Goal: Task Accomplishment & Management: Manage account settings

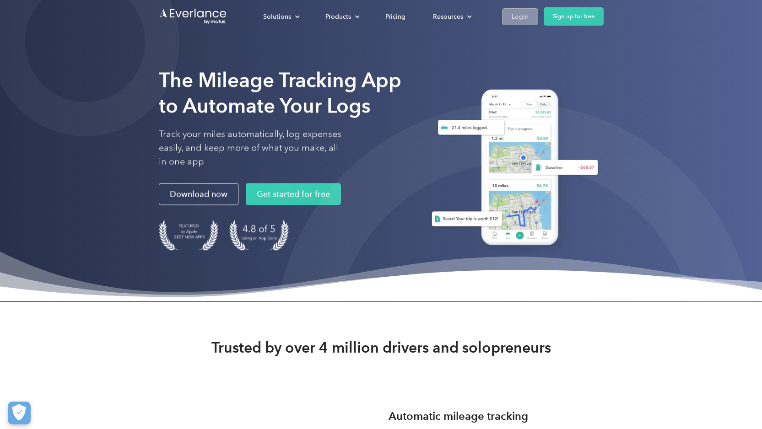
click at [507, 23] on link "Login" at bounding box center [520, 16] width 36 height 17
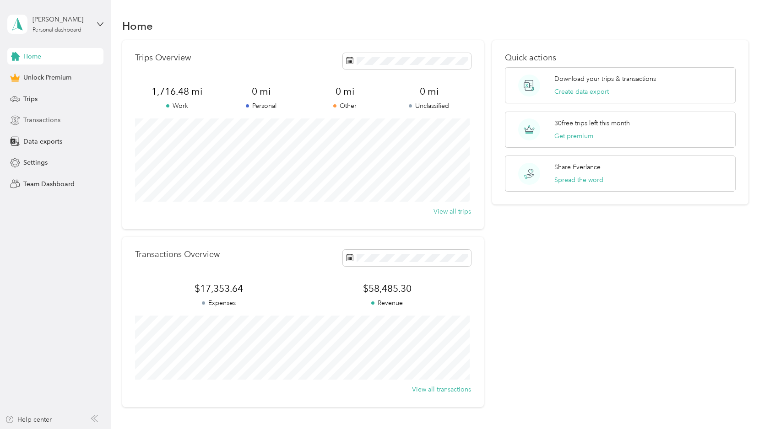
click at [56, 126] on div "Transactions" at bounding box center [55, 120] width 96 height 16
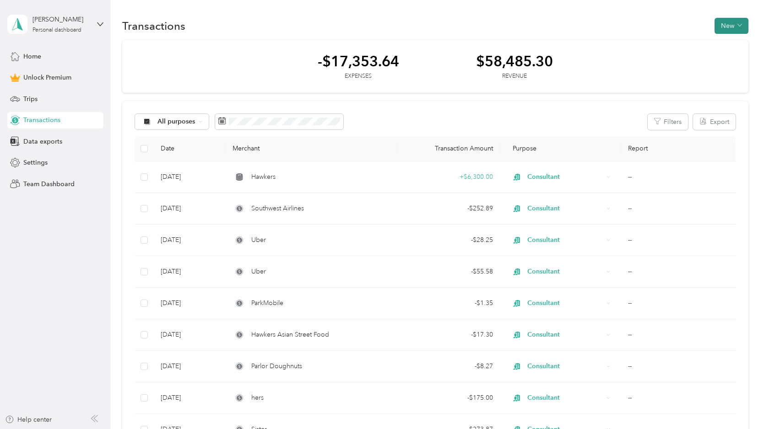
click at [727, 30] on button "New" at bounding box center [731, 26] width 34 height 16
click at [720, 46] on span "Expense" at bounding box center [726, 43] width 25 height 10
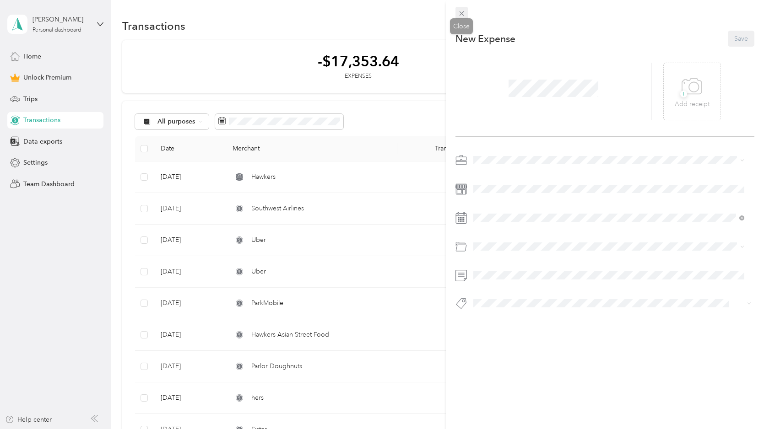
click at [464, 13] on icon at bounding box center [462, 14] width 8 height 8
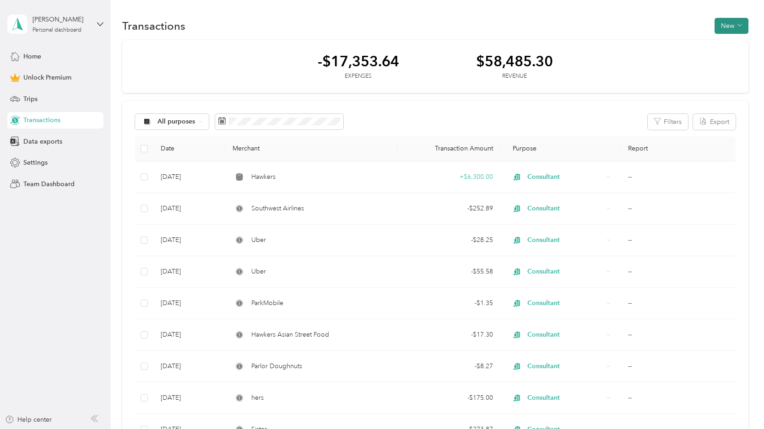
click at [718, 28] on button "New" at bounding box center [731, 26] width 34 height 16
click at [723, 59] on span "Revenue" at bounding box center [726, 59] width 25 height 10
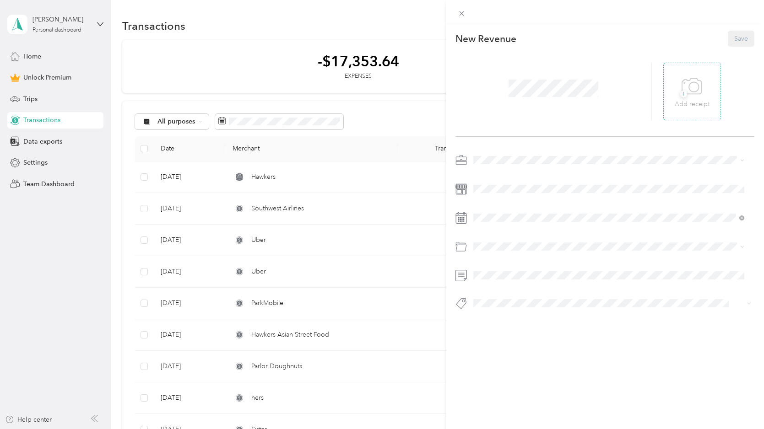
click at [696, 88] on icon at bounding box center [691, 86] width 21 height 25
click at [675, 89] on icon at bounding box center [679, 91] width 8 height 8
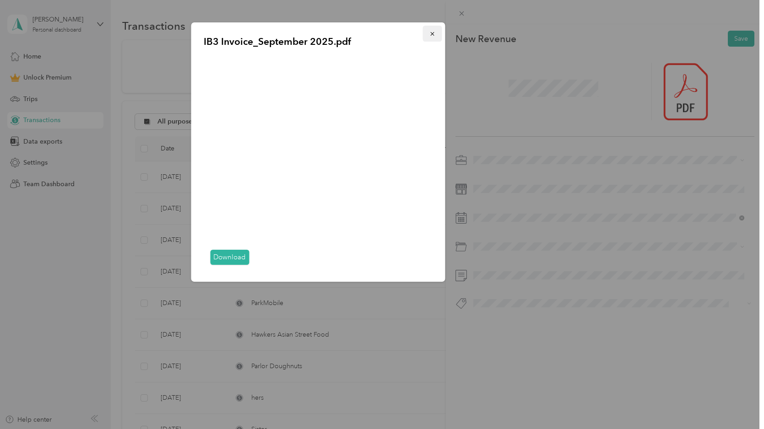
click at [434, 32] on icon "button" at bounding box center [432, 34] width 6 height 6
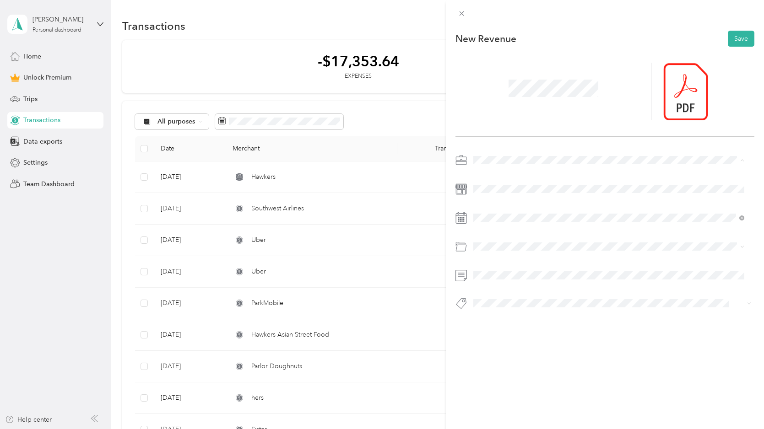
click at [536, 223] on div "Consultant" at bounding box center [608, 225] width 264 height 10
click at [541, 236] on div at bounding box center [604, 234] width 299 height 163
click at [567, 196] on div "Dock Local" at bounding box center [608, 193] width 264 height 11
click at [728, 43] on button "Save" at bounding box center [741, 39] width 27 height 16
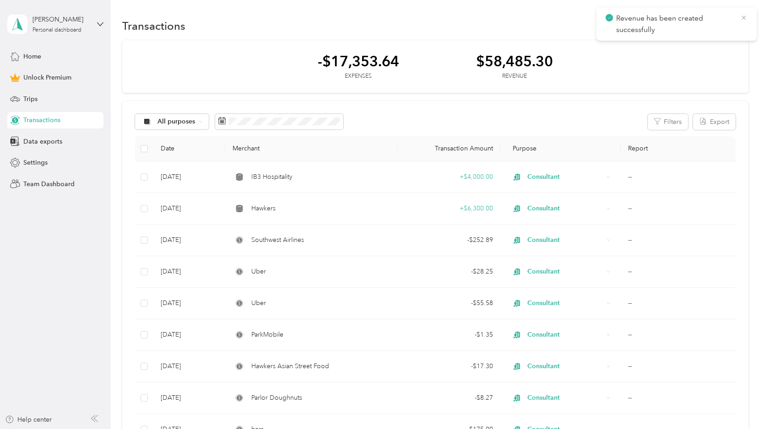
click at [742, 18] on icon at bounding box center [743, 18] width 4 height 4
click at [723, 26] on button "New" at bounding box center [731, 26] width 34 height 16
click at [726, 45] on span "Expense" at bounding box center [726, 43] width 25 height 10
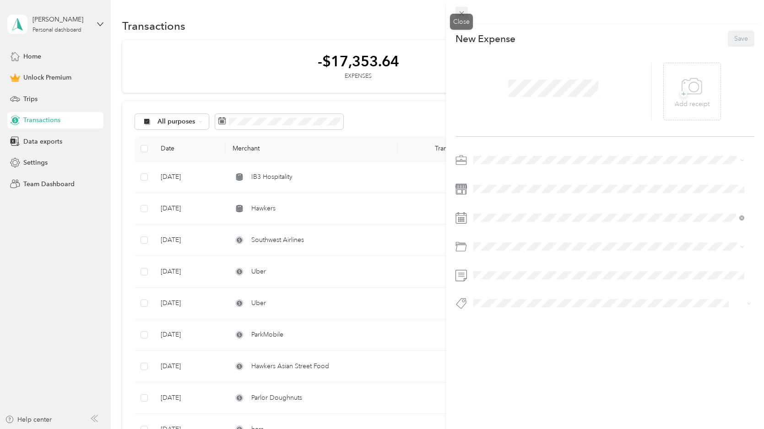
click at [464, 13] on icon at bounding box center [462, 14] width 8 height 8
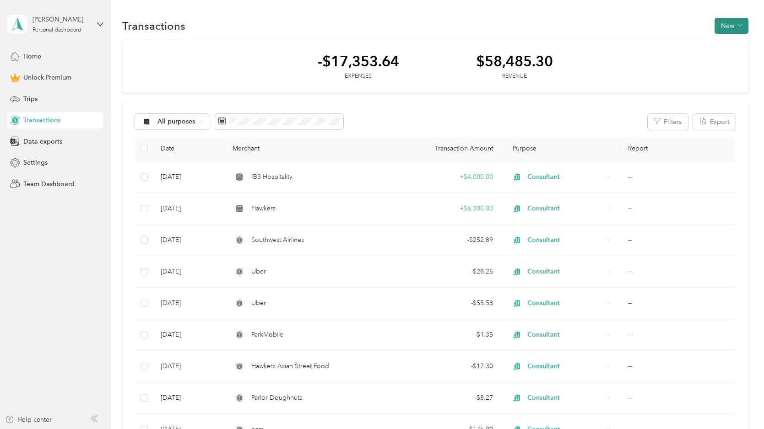
click at [725, 23] on button "New" at bounding box center [731, 26] width 34 height 16
click at [729, 43] on span "Expense" at bounding box center [726, 43] width 25 height 10
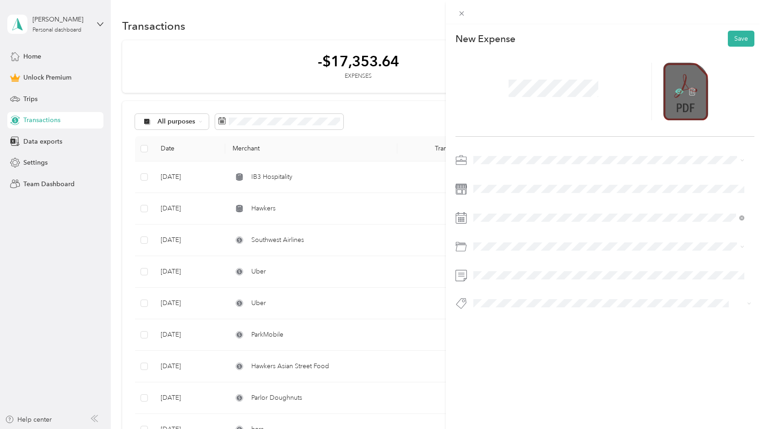
click at [675, 90] on icon at bounding box center [679, 91] width 8 height 5
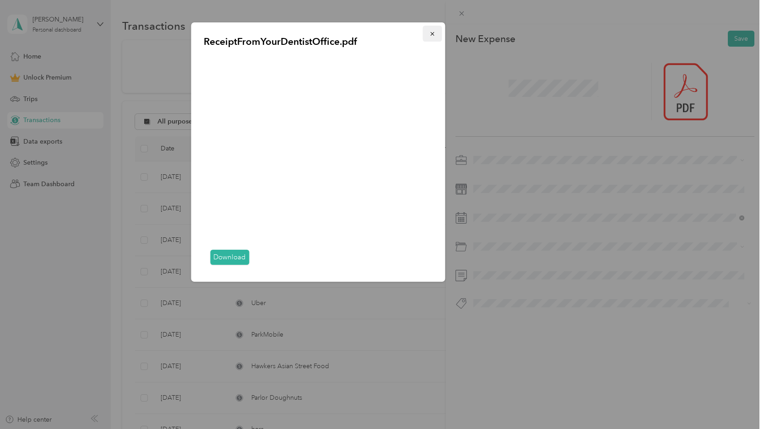
click at [433, 32] on icon "button" at bounding box center [432, 34] width 6 height 6
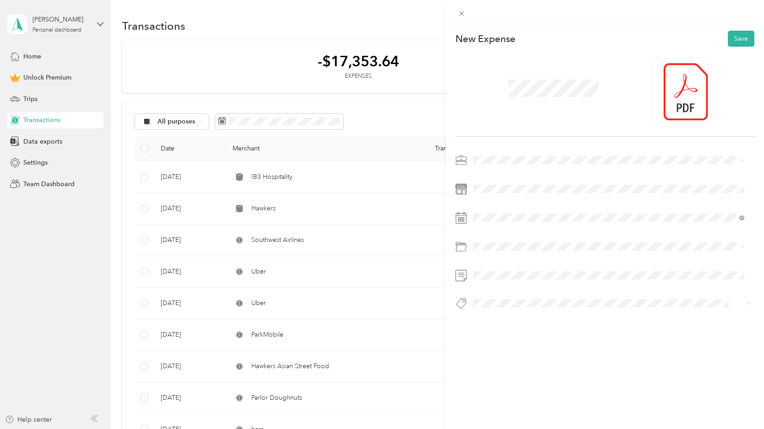
click at [522, 221] on div "Consultant" at bounding box center [608, 225] width 264 height 10
click at [569, 149] on div "New Expense Save" at bounding box center [605, 186] width 318 height 324
click at [577, 296] on div "Dental Insurance" at bounding box center [608, 300] width 264 height 10
click at [631, 297] on span at bounding box center [612, 303] width 284 height 13
click at [638, 252] on li "[PERSON_NAME] Marketing & Strategy" at bounding box center [608, 247] width 277 height 18
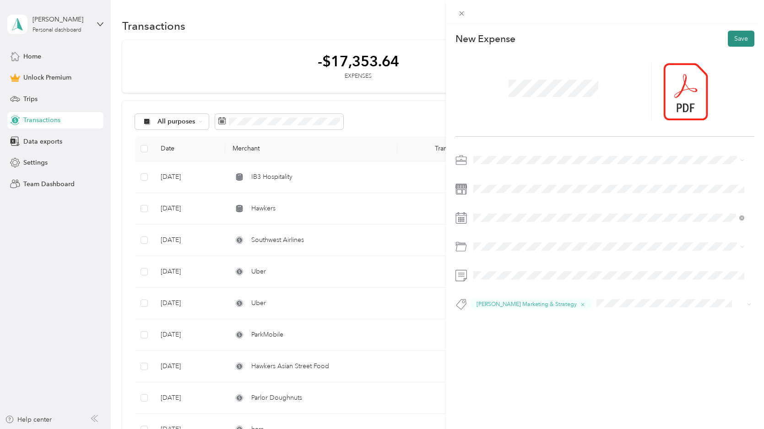
click at [728, 35] on button "Save" at bounding box center [741, 39] width 27 height 16
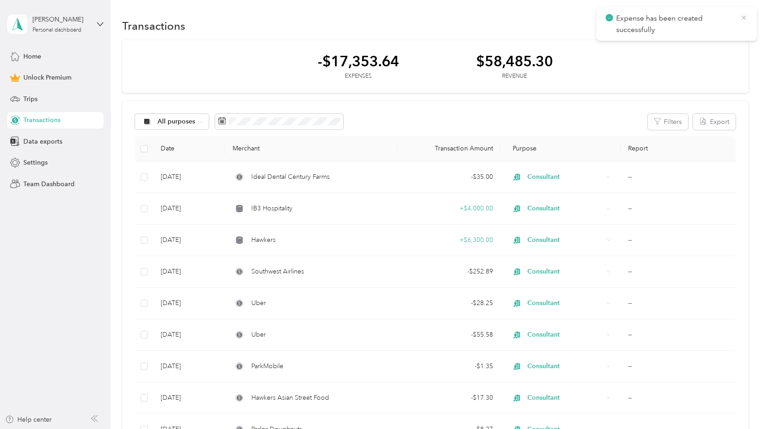
click at [741, 18] on icon at bounding box center [743, 18] width 7 height 8
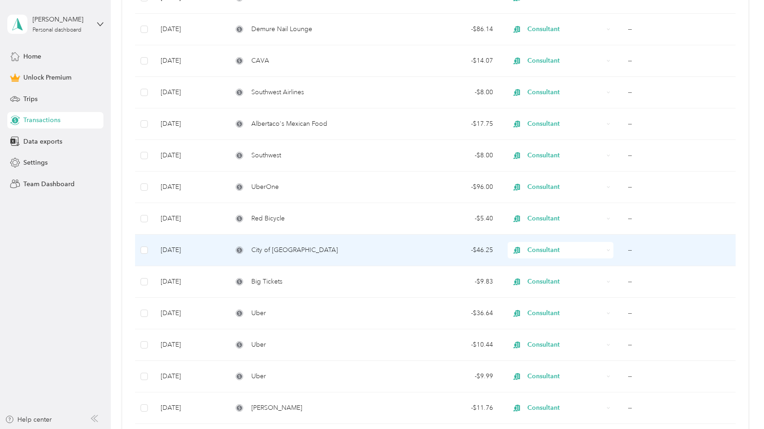
scroll to position [568, 0]
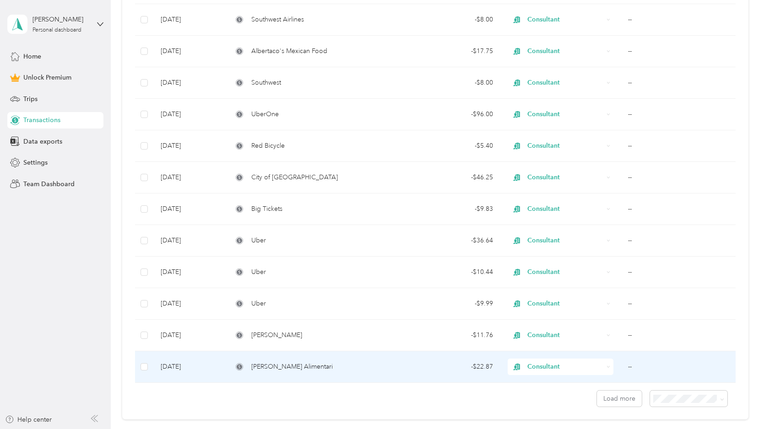
click at [399, 371] on td "- $22.87" at bounding box center [448, 367] width 103 height 32
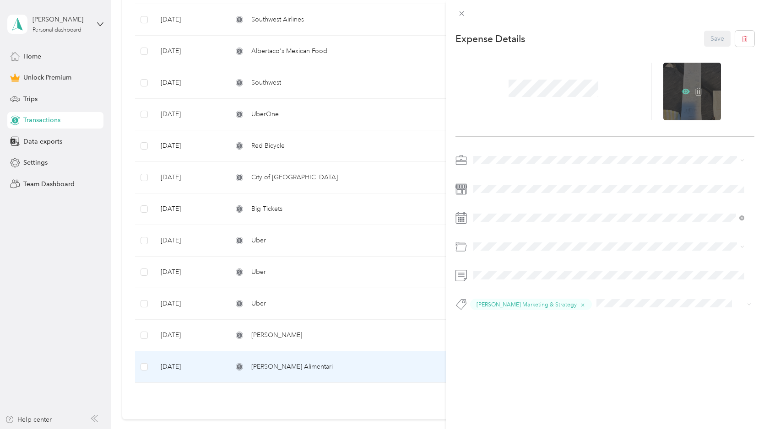
click at [684, 91] on icon at bounding box center [685, 91] width 3 height 3
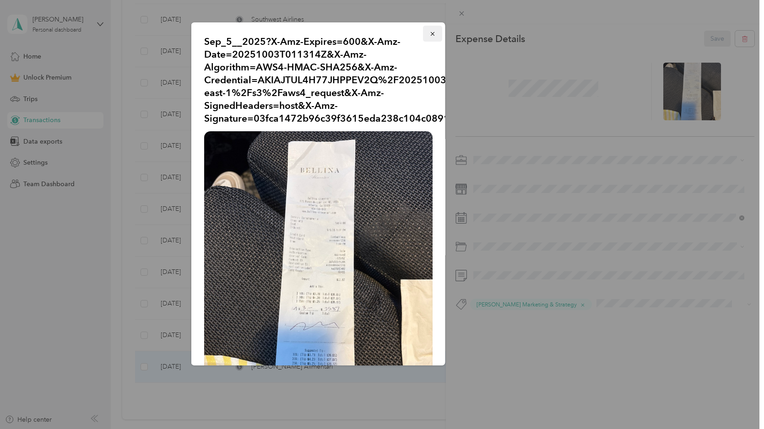
click at [430, 33] on button "button" at bounding box center [431, 34] width 19 height 16
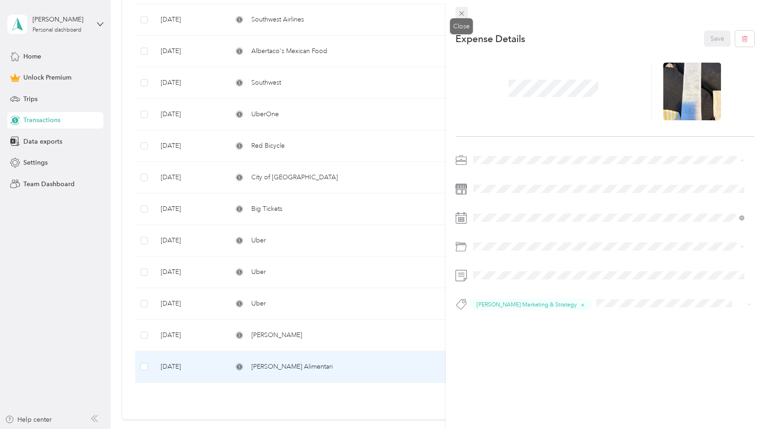
click at [460, 12] on icon at bounding box center [461, 13] width 5 height 5
